Goal: Navigation & Orientation: Find specific page/section

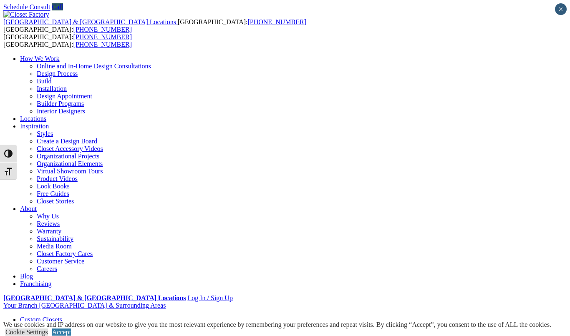
click at [53, 130] on link "Styles" at bounding box center [45, 133] width 16 height 7
click at [97, 138] on link "Create a Design Board" at bounding box center [67, 141] width 60 height 7
click at [53, 130] on link "Styles" at bounding box center [45, 133] width 16 height 7
click at [97, 138] on link "Create a Design Board" at bounding box center [67, 141] width 60 height 7
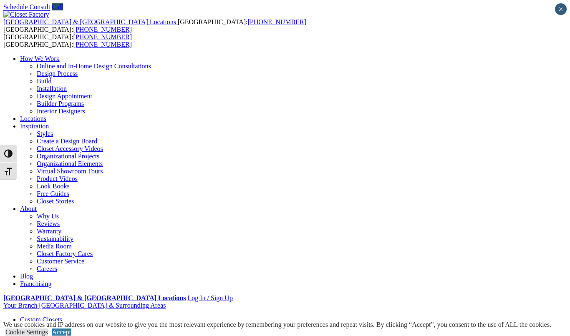
click at [97, 138] on link "Create a Design Board" at bounding box center [67, 141] width 60 height 7
click at [103, 168] on link "Virtual Showroom Tours" at bounding box center [70, 171] width 66 height 7
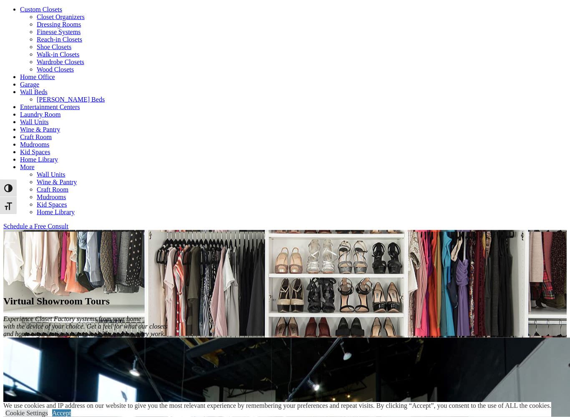
scroll to position [311, 0]
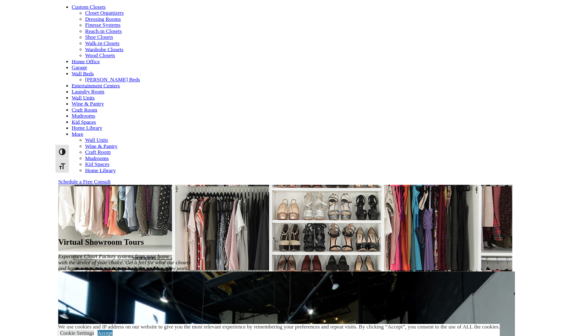
scroll to position [386, 0]
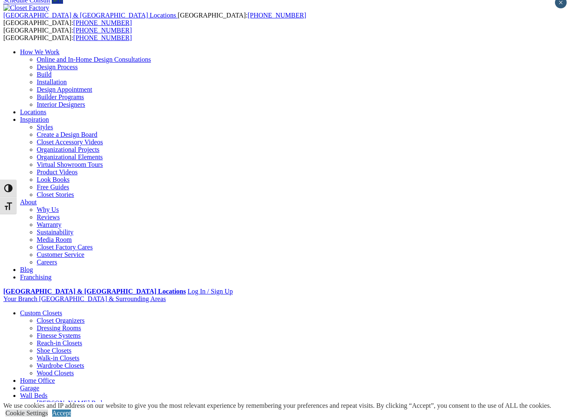
scroll to position [6, 0]
click at [551, 356] on div "Cookie Settings Accept" at bounding box center [276, 413] width 547 height 8
click at [71, 356] on link "Accept" at bounding box center [61, 412] width 19 height 7
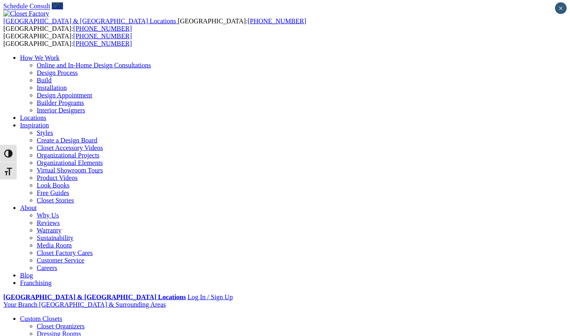
scroll to position [15, 0]
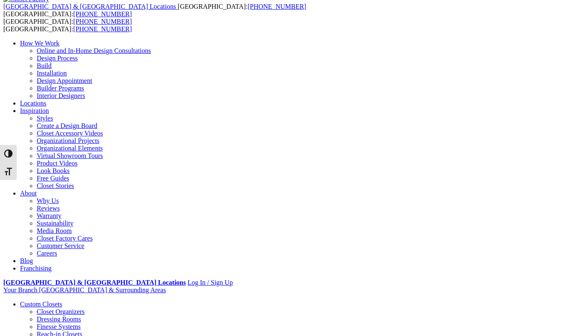
click at [68, 316] on link "Dressing Rooms" at bounding box center [59, 319] width 44 height 7
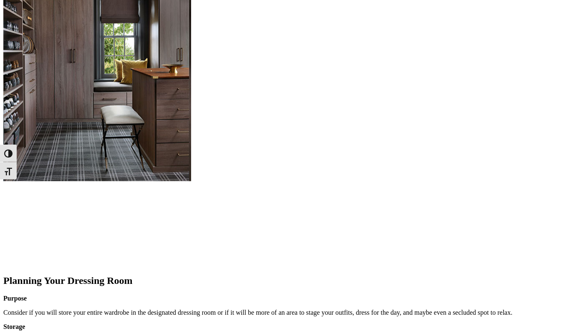
scroll to position [798, 0]
